Goal: Task Accomplishment & Management: Manage account settings

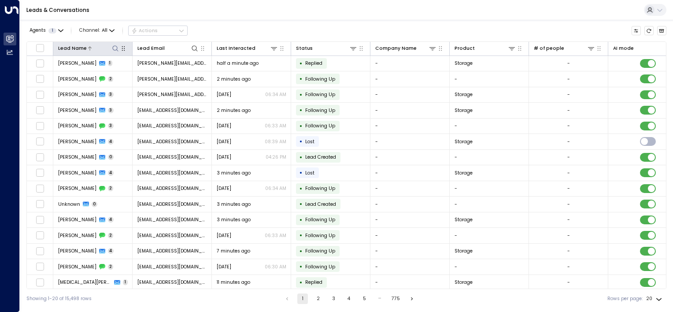
click at [117, 48] on icon at bounding box center [115, 48] width 7 height 7
type input "**********"
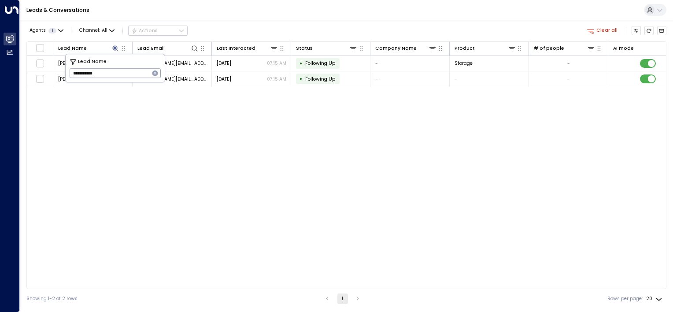
click at [221, 155] on div "Lead Name Lead Email Last Interacted Status Company Name Product # of people AI…" at bounding box center [346, 164] width 640 height 247
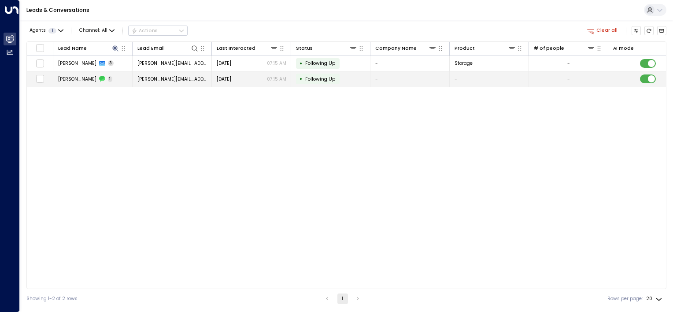
click at [256, 80] on div "[DATE] 07:15 AM" at bounding box center [252, 79] width 70 height 7
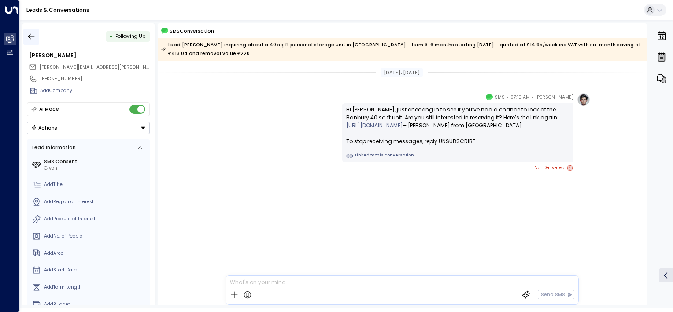
click at [30, 33] on icon "button" at bounding box center [31, 36] width 9 height 9
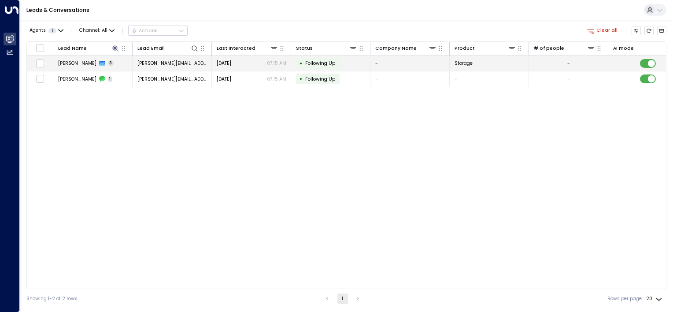
click at [252, 63] on div "[DATE] 07:15 AM" at bounding box center [252, 63] width 70 height 7
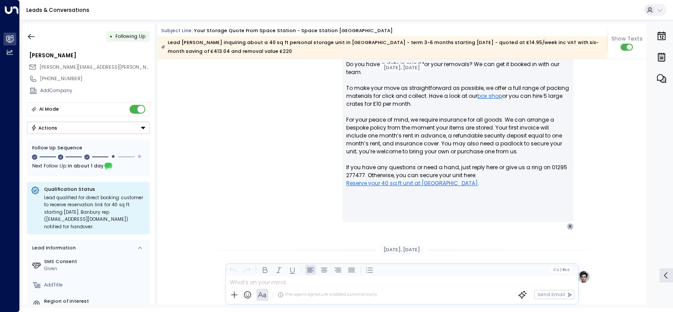
scroll to position [102, 0]
